Goal: Task Accomplishment & Management: Complete application form

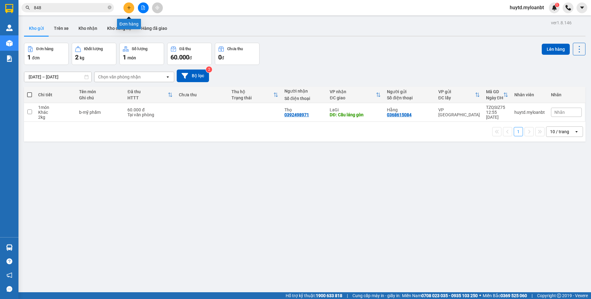
click at [133, 6] on button at bounding box center [128, 7] width 11 height 11
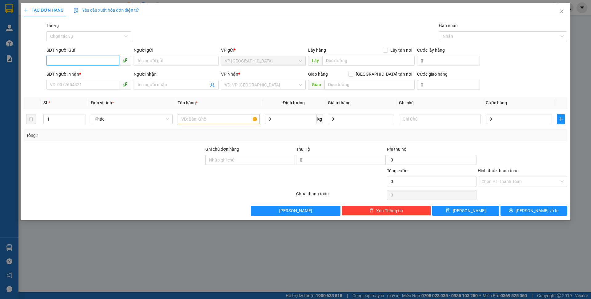
click at [92, 62] on input "SĐT Người Gửi" at bounding box center [82, 61] width 73 height 10
type input "0386068319"
click at [153, 60] on input "Người gửi" at bounding box center [175, 61] width 85 height 10
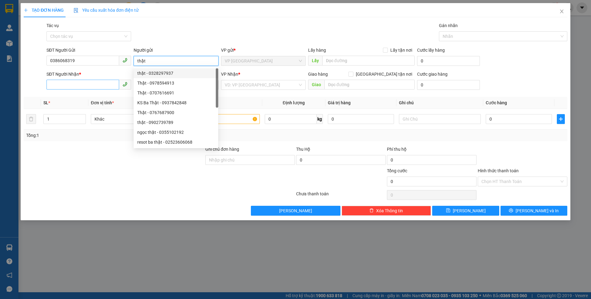
type input "thật"
click at [69, 86] on input "SĐT Người Nhận *" at bounding box center [82, 85] width 73 height 10
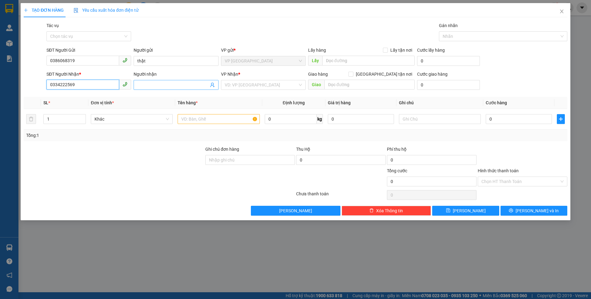
type input "0334222569"
click at [161, 87] on input "Người nhận" at bounding box center [172, 85] width 71 height 7
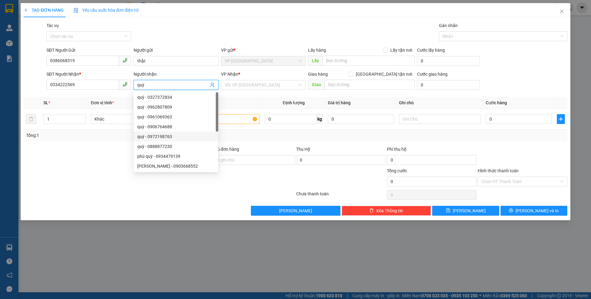
type input "quý"
click at [73, 187] on div at bounding box center [113, 178] width 181 height 22
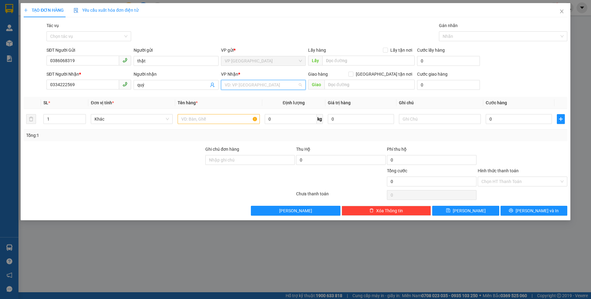
click at [272, 81] on input "search" at bounding box center [261, 84] width 73 height 9
click at [250, 93] on div "LaGi" at bounding box center [263, 97] width 85 height 10
click at [203, 118] on input "text" at bounding box center [218, 119] width 82 height 10
type input "đ"
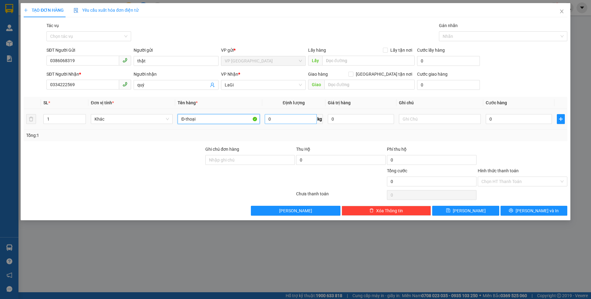
type input "Đ-thoại"
click at [277, 121] on input "0" at bounding box center [291, 119] width 52 height 10
type input "4"
click at [225, 209] on div "Lưu nháp Xóa Thông tin [PERSON_NAME] và In" at bounding box center [295, 211] width 544 height 10
click at [508, 119] on input "0" at bounding box center [518, 119] width 66 height 10
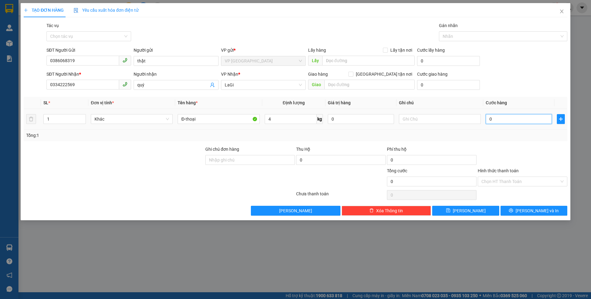
type input "4"
type input "40"
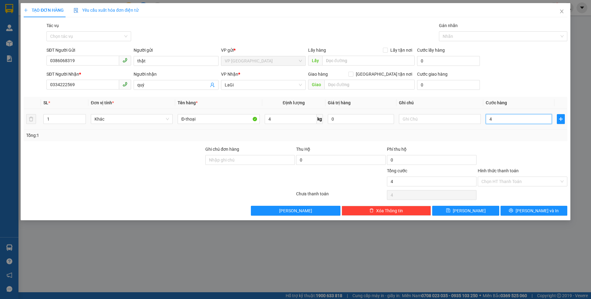
type input "40"
type input "400"
type input "4.000"
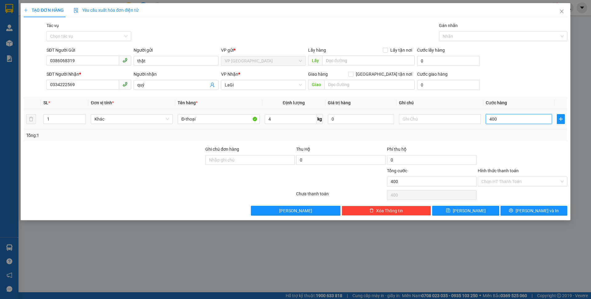
type input "4.000"
type input "40.000"
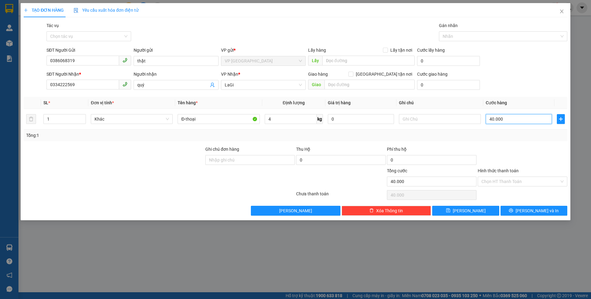
type input "40.000"
click at [159, 176] on div at bounding box center [113, 178] width 181 height 22
click at [507, 208] on button "[PERSON_NAME] và In" at bounding box center [533, 211] width 67 height 10
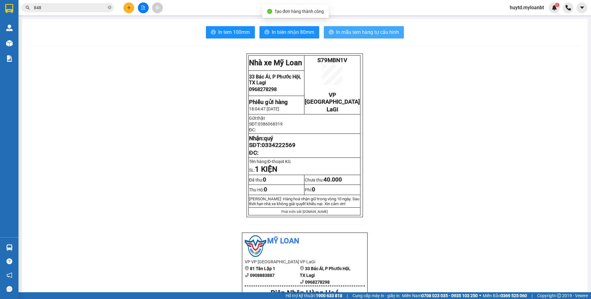
click at [351, 31] on span "In mẫu tem hàng tự cấu hình" at bounding box center [367, 32] width 63 height 8
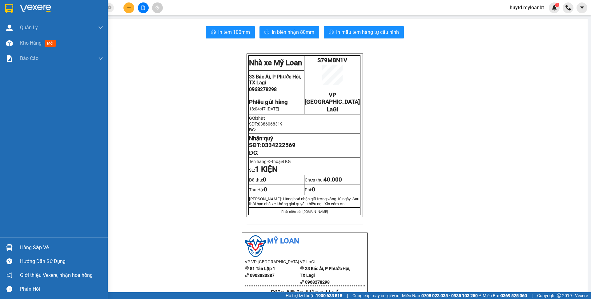
click at [35, 244] on div "Hàng sắp về" at bounding box center [61, 247] width 83 height 9
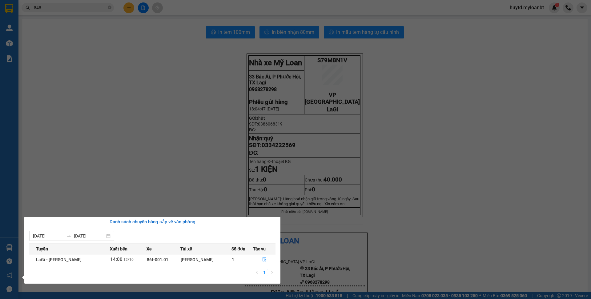
click at [206, 123] on section "Kết quả tìm kiếm ( 2023 ) Bộ lọc Mã ĐH Trạng thái Món hàng Thu hộ Tổng cước Chư…" at bounding box center [295, 149] width 591 height 299
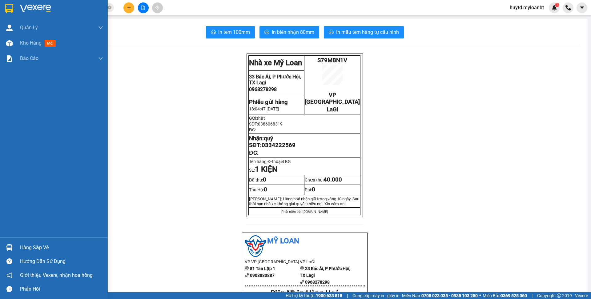
click at [47, 246] on div "Hàng sắp về" at bounding box center [61, 247] width 83 height 9
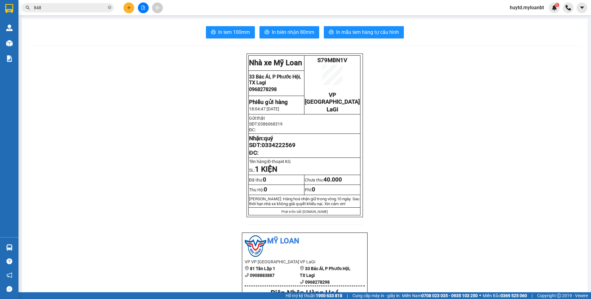
click at [177, 169] on section "Kết quả tìm kiếm ( 2023 ) Bộ lọc Mã ĐH Trạng thái Món hàng Thu hộ Tổng cước Chư…" at bounding box center [295, 149] width 591 height 299
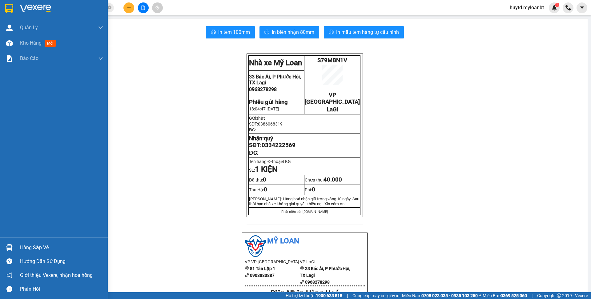
click at [32, 250] on div "Hàng sắp về" at bounding box center [61, 247] width 83 height 9
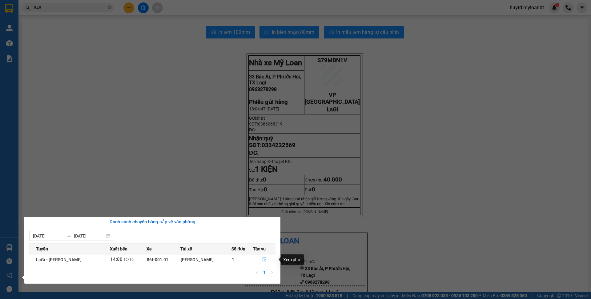
click at [266, 262] on span "file-done" at bounding box center [264, 259] width 4 height 5
